Goal: Find specific page/section: Find specific page/section

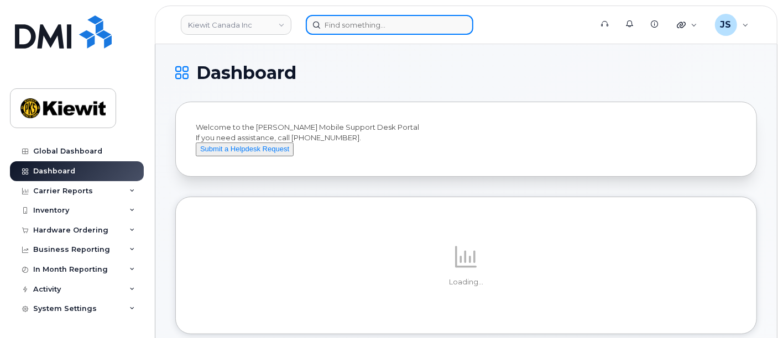
click at [358, 24] on input at bounding box center [390, 25] width 168 height 20
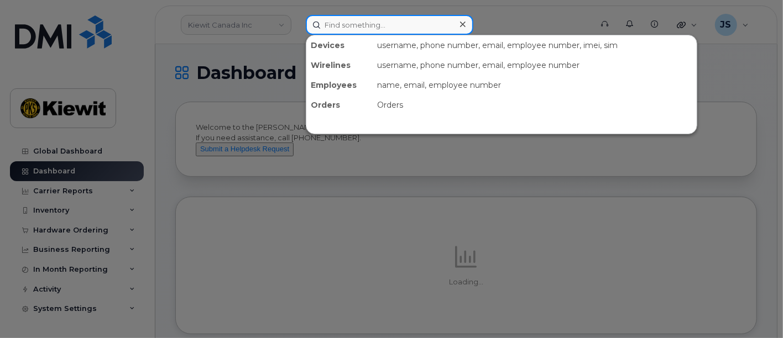
paste input "00566277"
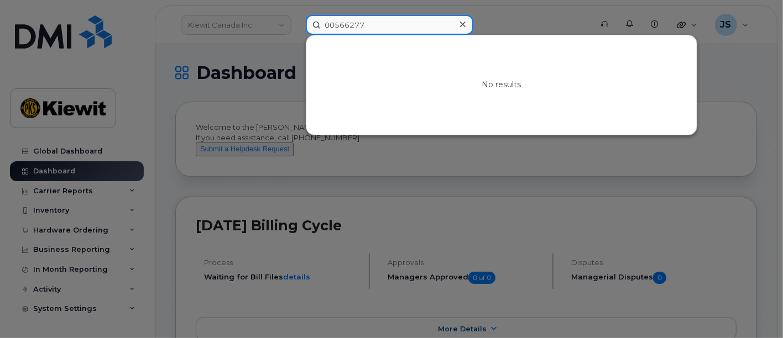
drag, startPoint x: 334, startPoint y: 25, endPoint x: 315, endPoint y: 25, distance: 19.9
click at [315, 25] on input "00566277" at bounding box center [390, 25] width 168 height 20
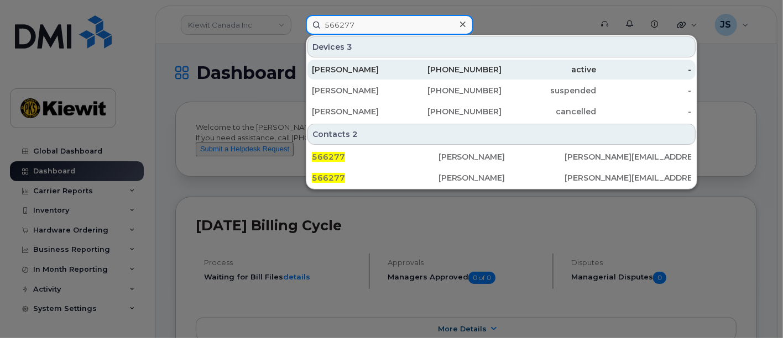
type input "566277"
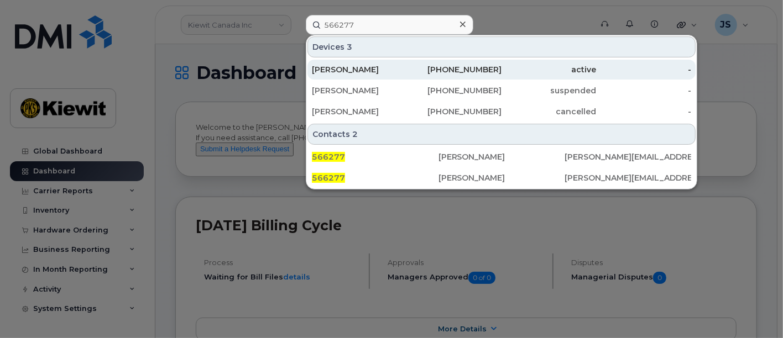
click at [346, 71] on div "DARLA GARCIA" at bounding box center [359, 69] width 95 height 11
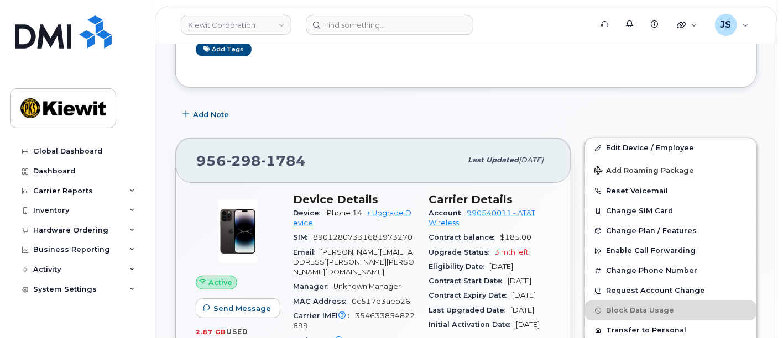
scroll to position [245, 0]
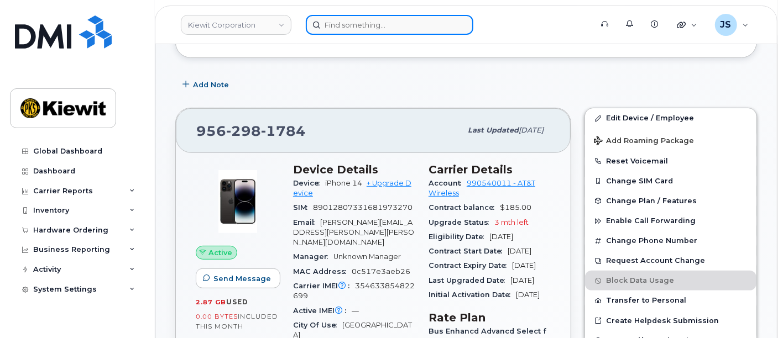
click at [352, 17] on input at bounding box center [390, 25] width 168 height 20
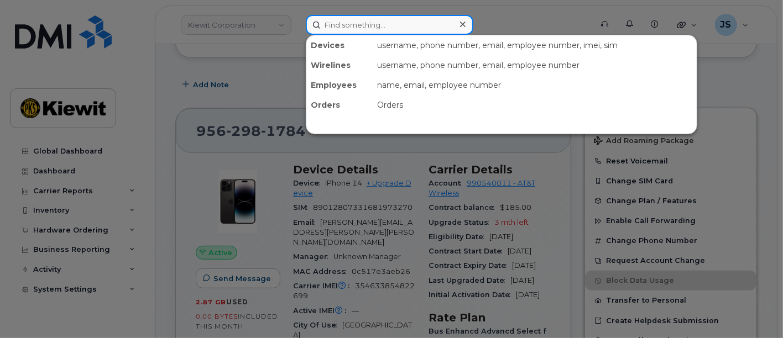
paste input "163364"
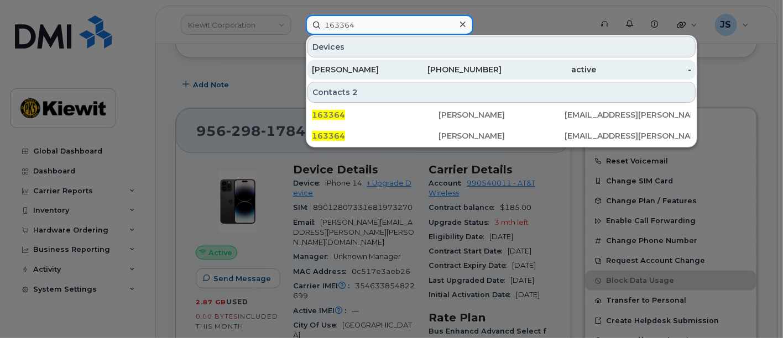
type input "163364"
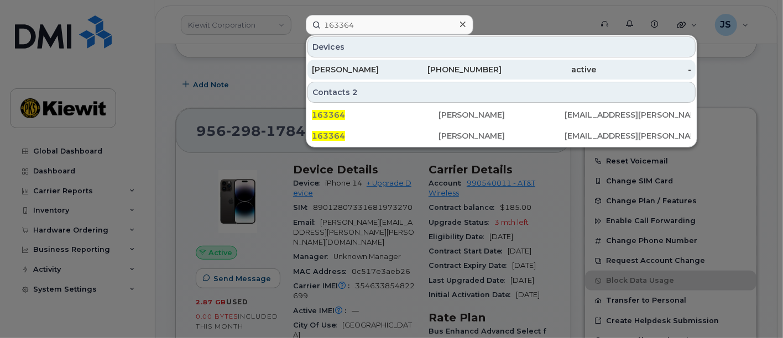
click at [405, 61] on div "[PERSON_NAME]" at bounding box center [359, 70] width 95 height 20
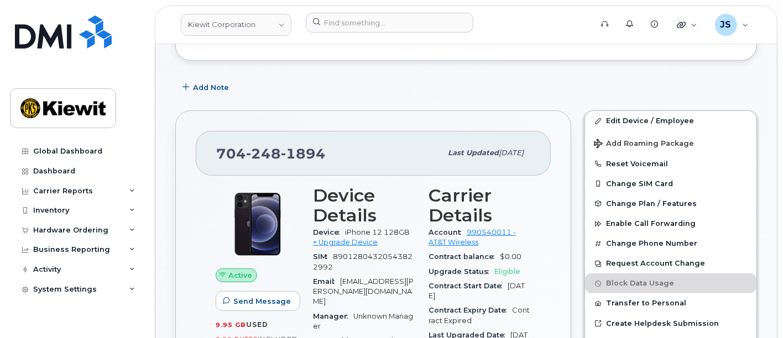
scroll to position [61, 0]
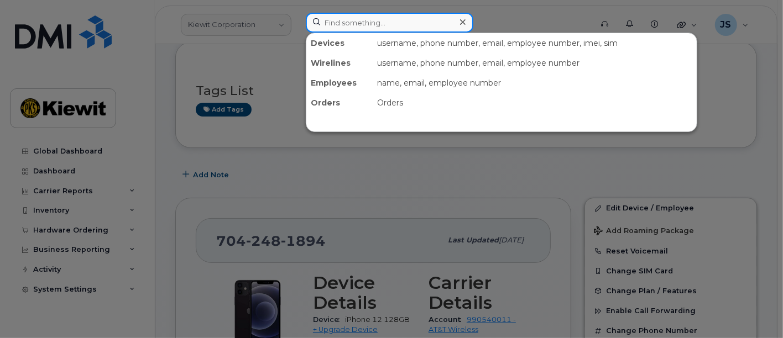
click at [381, 15] on input at bounding box center [390, 23] width 168 height 20
paste input "405801"
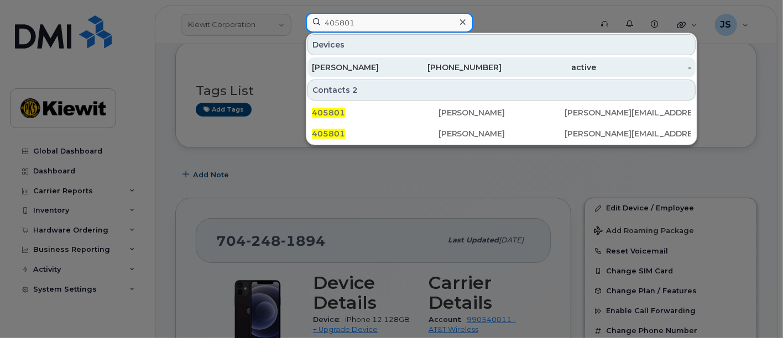
type input "405801"
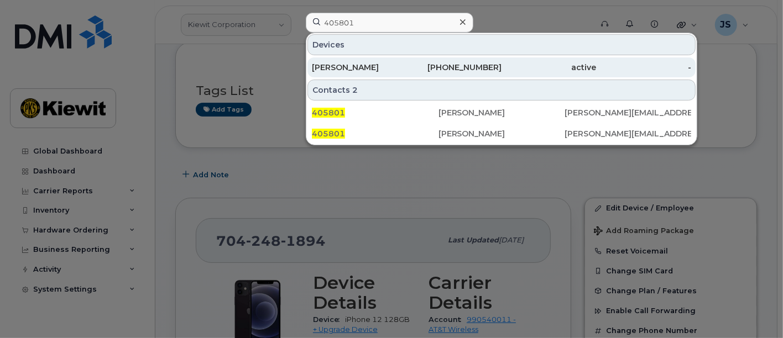
click at [384, 73] on div "BENJAMIN CHANGNON" at bounding box center [359, 67] width 95 height 20
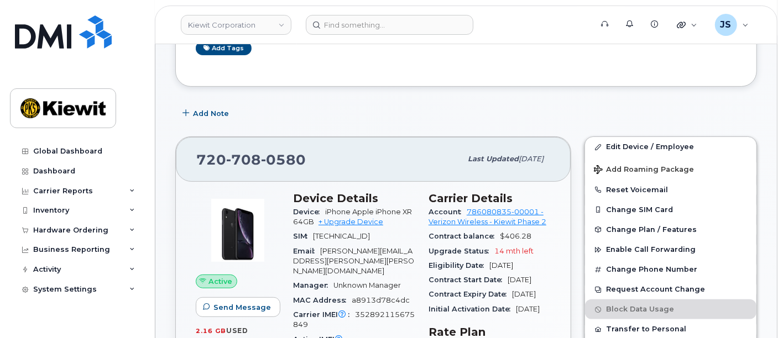
scroll to position [245, 0]
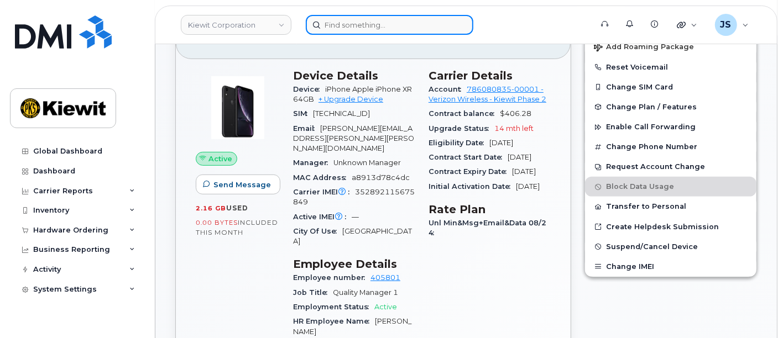
click at [362, 19] on input at bounding box center [390, 25] width 168 height 20
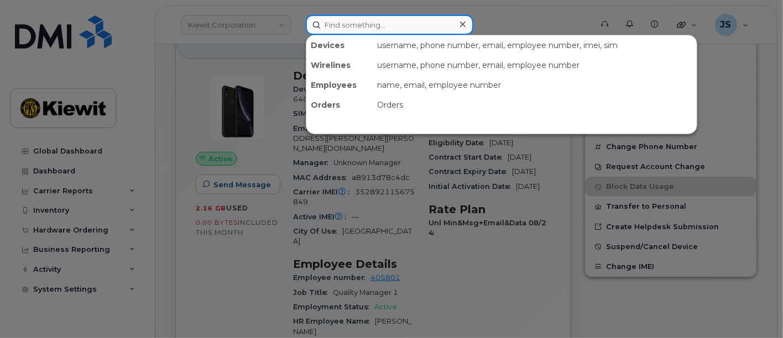
paste input "00574216"
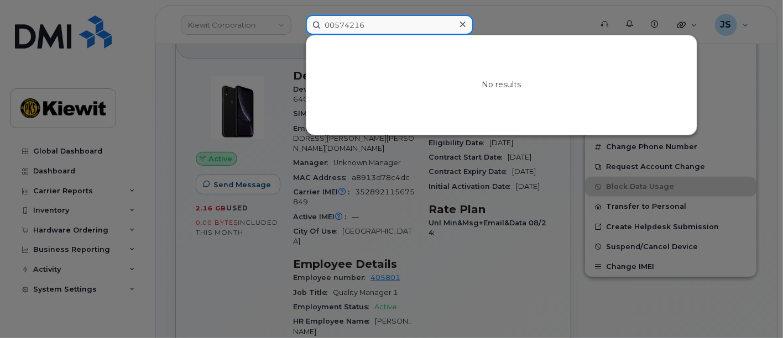
click at [337, 24] on input "00574216" at bounding box center [390, 25] width 168 height 20
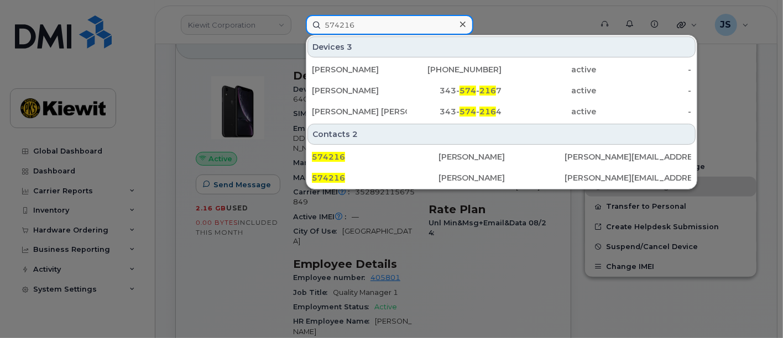
type input "574216"
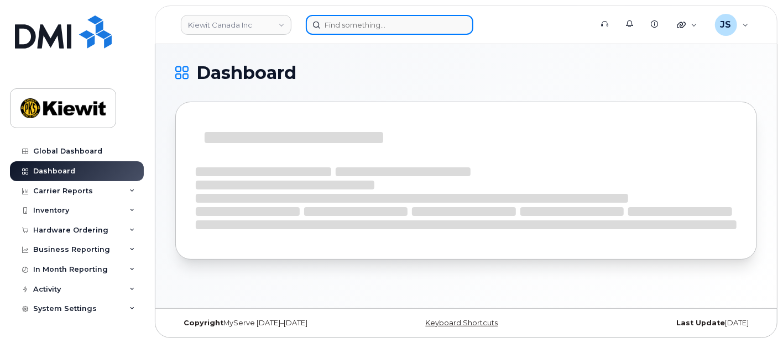
click at [355, 19] on input at bounding box center [390, 25] width 168 height 20
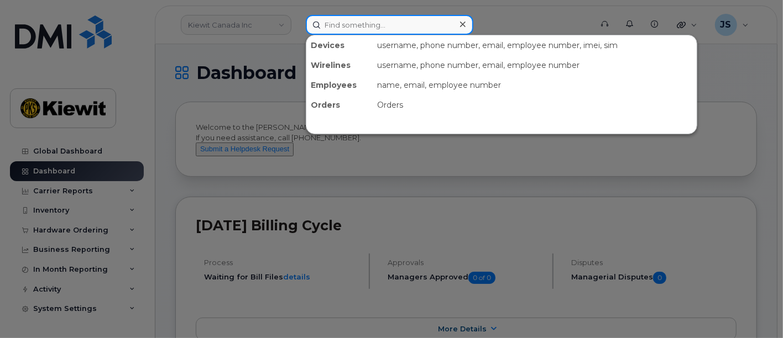
click at [369, 17] on input at bounding box center [390, 25] width 168 height 20
paste input "00163364"
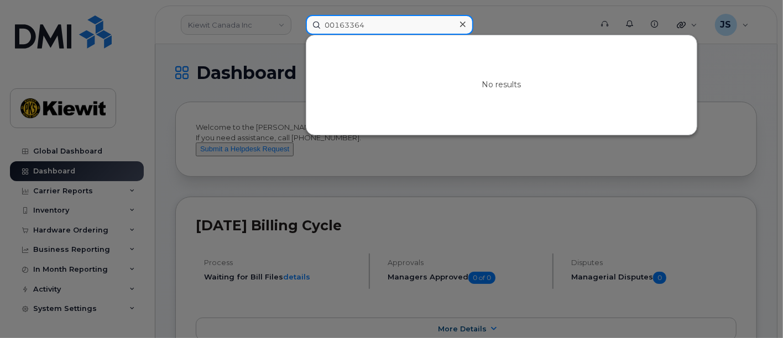
drag, startPoint x: 335, startPoint y: 25, endPoint x: 311, endPoint y: 24, distance: 23.8
click at [311, 24] on input "00163364" at bounding box center [390, 25] width 168 height 20
type input "163364"
